Goal: Information Seeking & Learning: Compare options

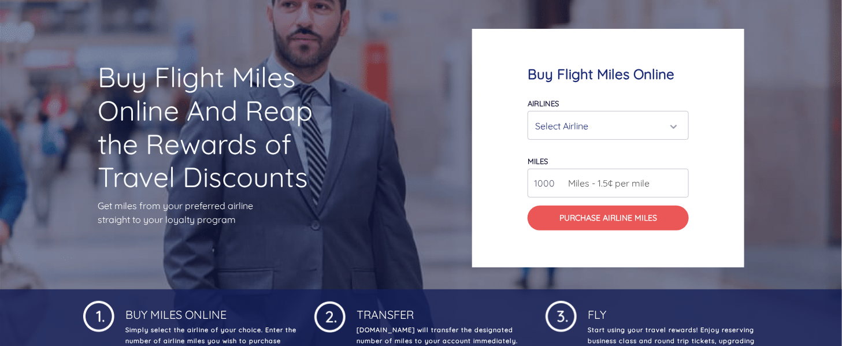
scroll to position [77, 0]
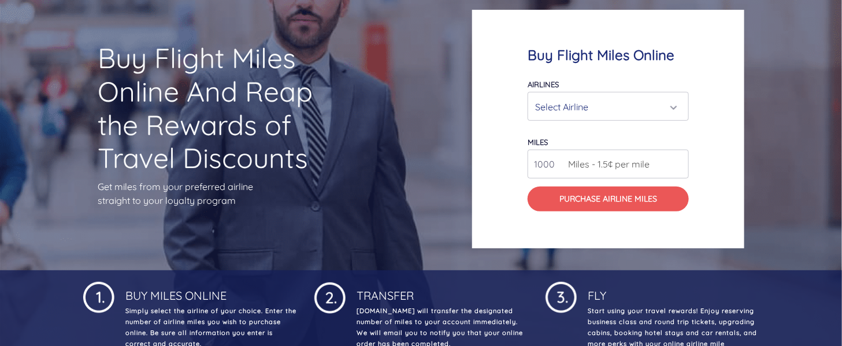
click at [673, 104] on div "Select Airline" at bounding box center [604, 107] width 139 height 22
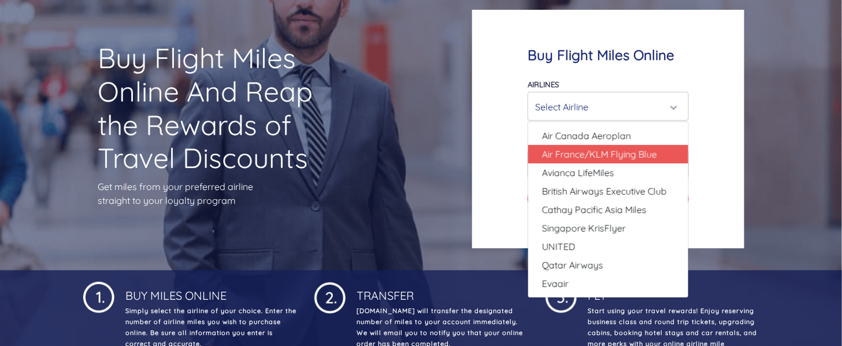
click at [631, 151] on span "Air France/KLM Flying Blue" at bounding box center [599, 154] width 115 height 14
select select "Air France/KLM Flying Blue"
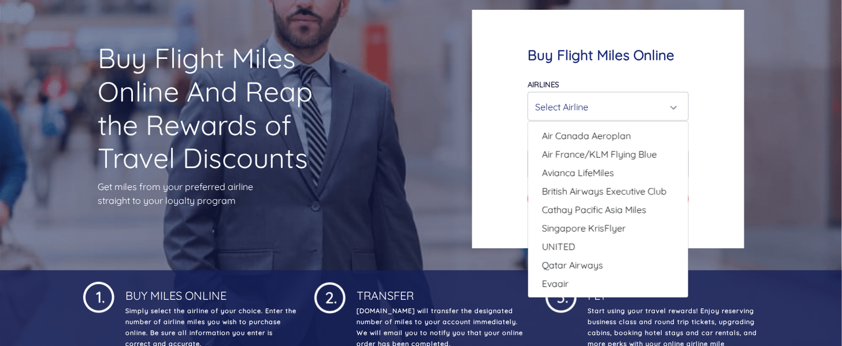
type input "49000"
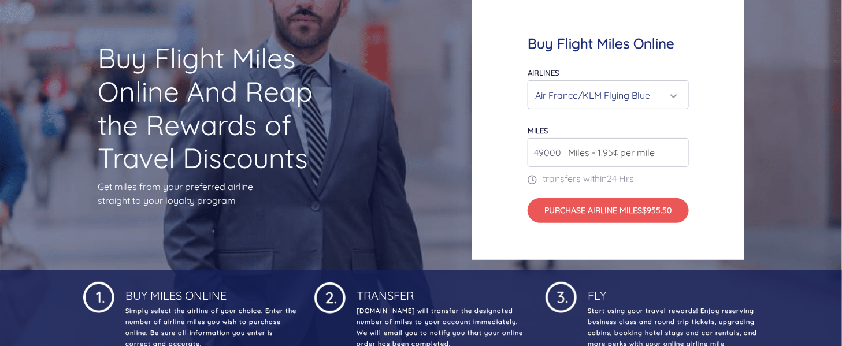
click at [678, 91] on div "Air France/KLM Flying Blue" at bounding box center [608, 95] width 146 height 22
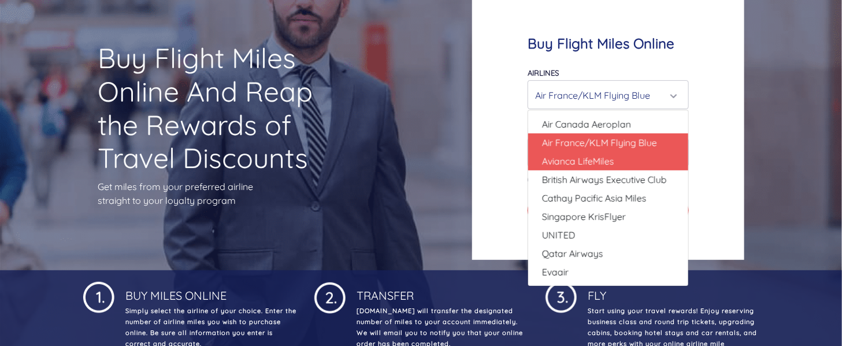
click at [647, 163] on link "Avianca LifeMiles" at bounding box center [608, 161] width 160 height 18
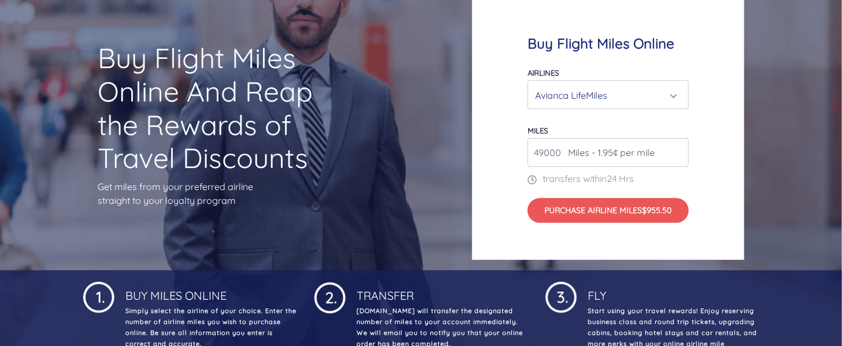
click at [676, 90] on div "Avianca LifeMiles" at bounding box center [608, 95] width 146 height 22
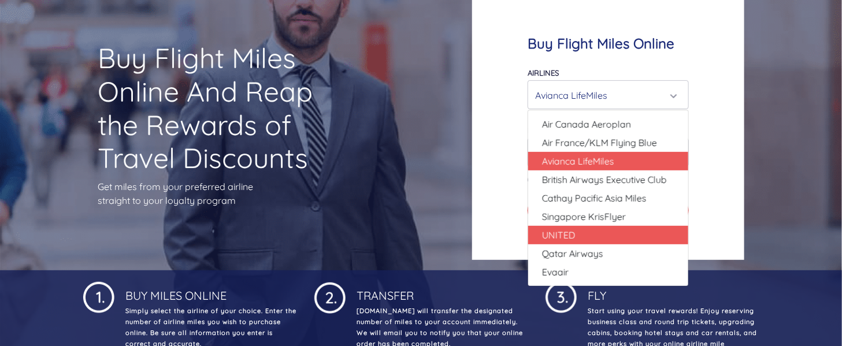
click at [614, 233] on link "UNITED" at bounding box center [608, 235] width 160 height 18
select select "UNITED"
type input "80000"
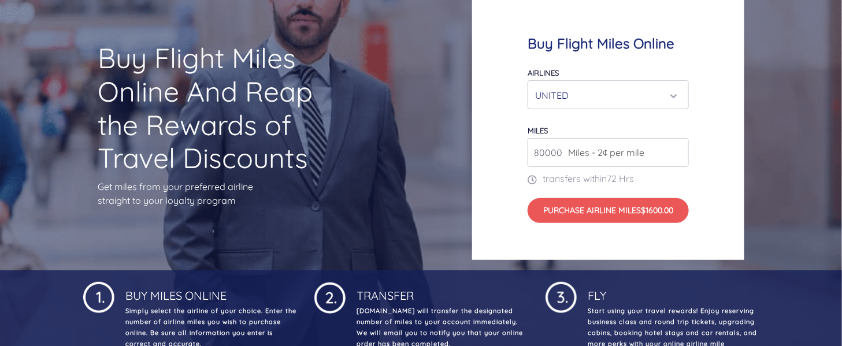
click at [672, 91] on div "UNITED" at bounding box center [604, 95] width 139 height 22
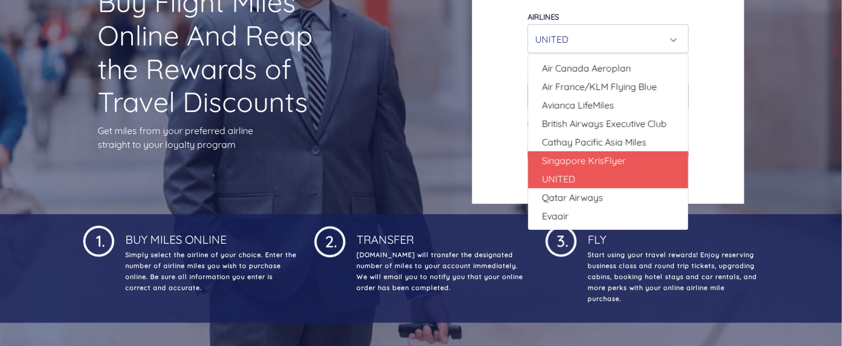
scroll to position [154, 0]
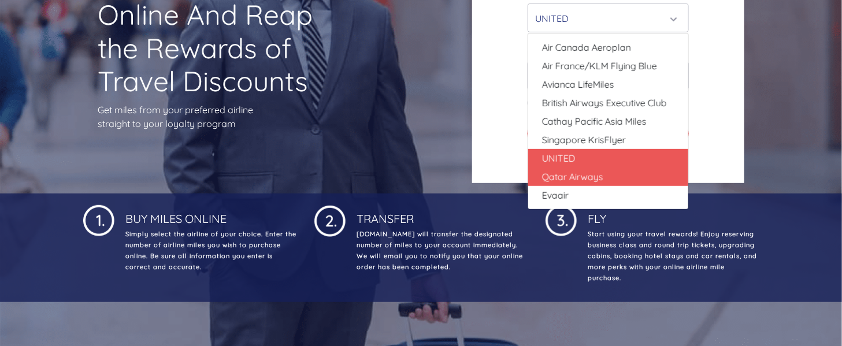
click at [592, 178] on span "Qatar Airways" at bounding box center [572, 177] width 61 height 14
select select "Qatar Airways"
type input "10000"
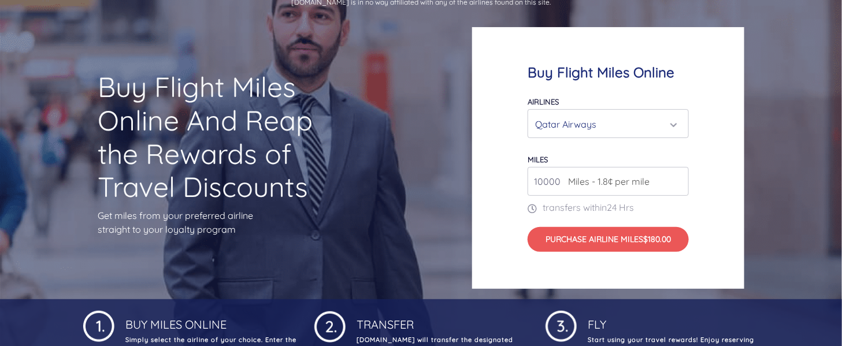
scroll to position [0, 0]
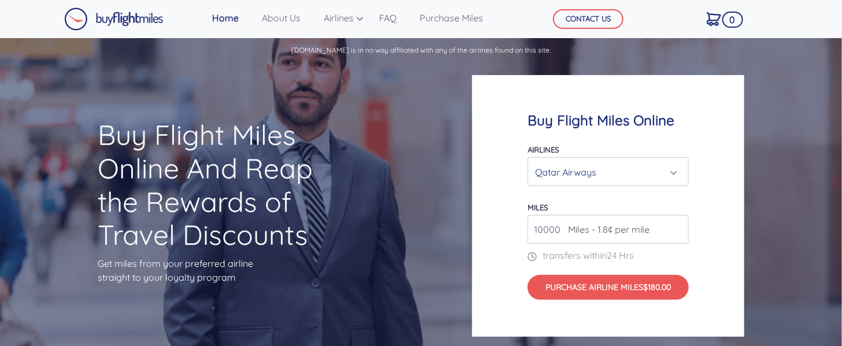
click at [402, 120] on div "Buy Flight Miles Online And Reap the Rewards of Travel Discounts Get miles from…" at bounding box center [421, 206] width 842 height 283
